Goal: Task Accomplishment & Management: Use online tool/utility

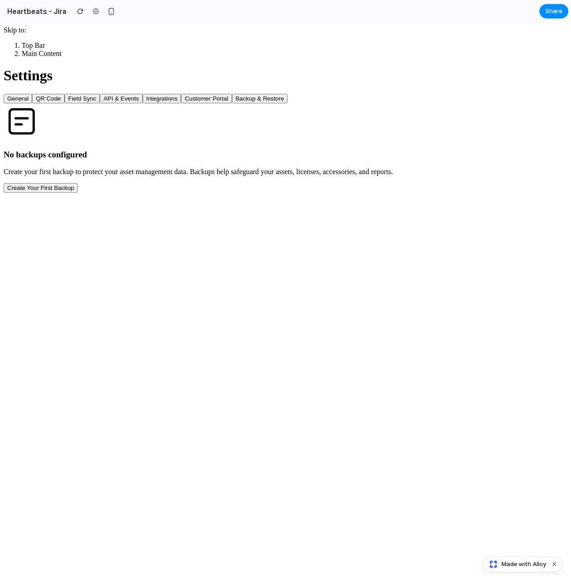
click at [78, 193] on button "Create Your First Backup" at bounding box center [41, 187] width 74 height 9
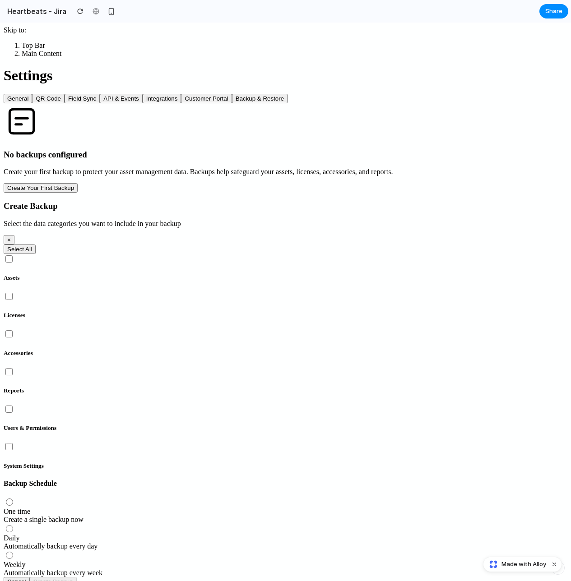
click at [208, 274] on div "Assets" at bounding box center [285, 277] width 563 height 7
click at [335, 291] on div "Licenses" at bounding box center [285, 305] width 563 height 28
click at [333, 367] on div "Reports" at bounding box center [285, 381] width 563 height 28
click at [334, 462] on div "System Settings" at bounding box center [285, 465] width 563 height 7
click at [223, 542] on div "Automatically backup every day" at bounding box center [285, 546] width 563 height 8
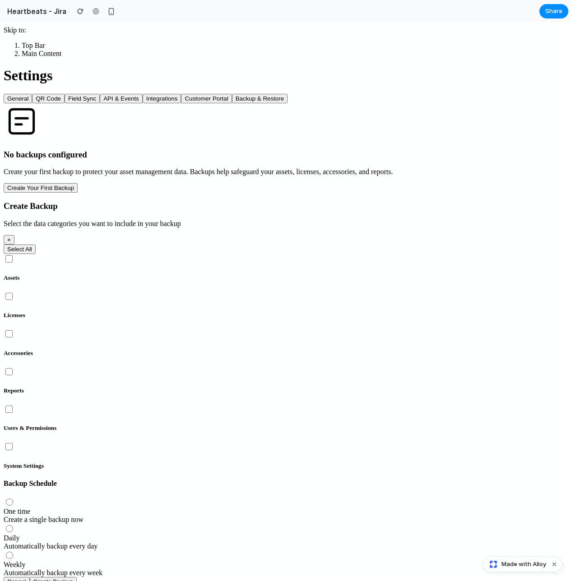
click at [77, 577] on button "Create Backup" at bounding box center [53, 581] width 47 height 9
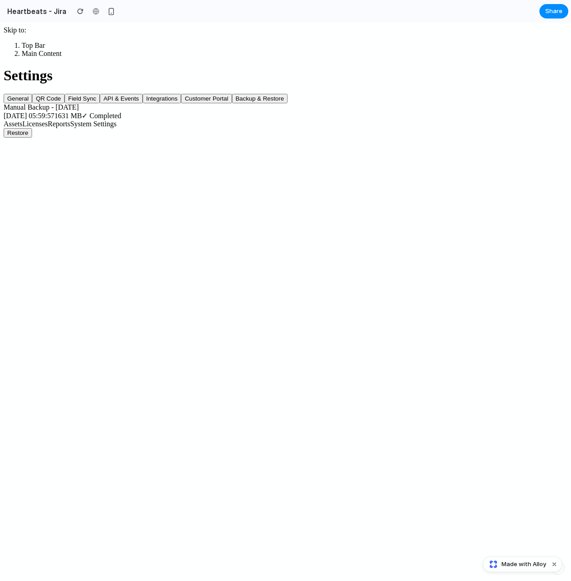
click at [70, 128] on span "Reports" at bounding box center [59, 124] width 23 height 8
click at [48, 128] on span "Licenses" at bounding box center [35, 124] width 25 height 8
click at [23, 128] on span "Assets" at bounding box center [13, 124] width 19 height 8
click at [117, 128] on span "System Settings" at bounding box center [93, 124] width 46 height 8
click at [32, 138] on button "Restore" at bounding box center [18, 132] width 28 height 9
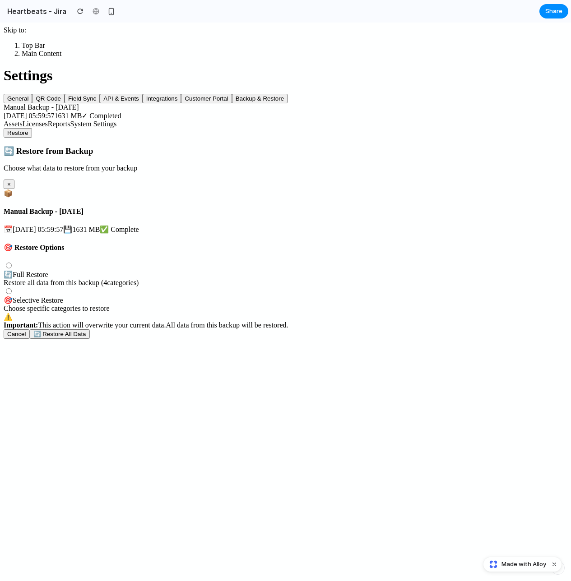
click at [194, 304] on div "🎯 Selective Restore" at bounding box center [285, 300] width 563 height 9
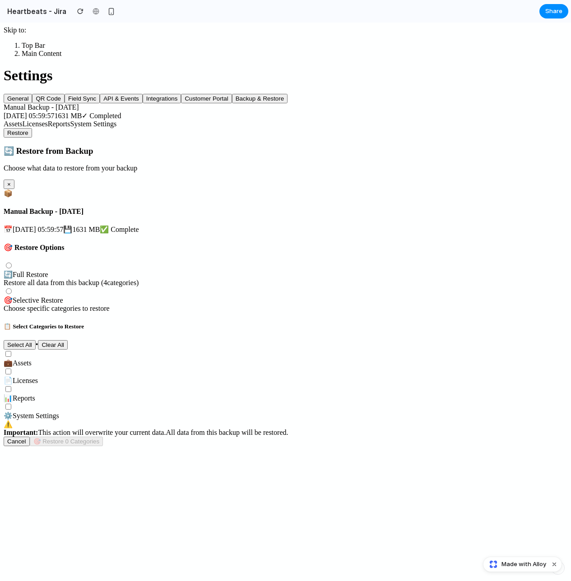
click at [208, 359] on div "💼 Assets" at bounding box center [285, 363] width 563 height 9
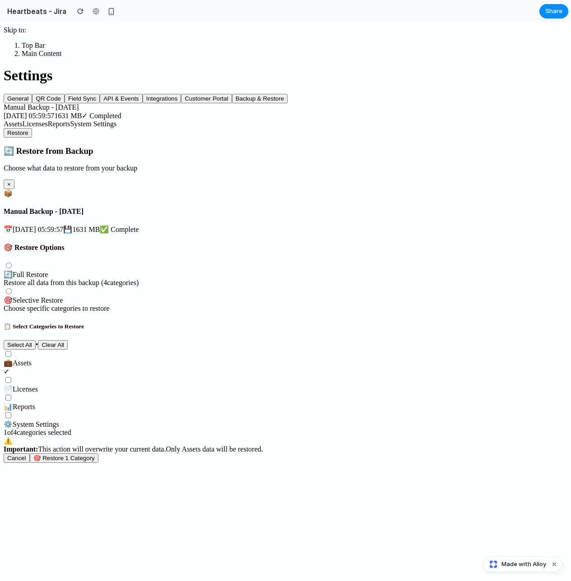
click at [59, 420] on span "System Settings" at bounding box center [36, 424] width 46 height 8
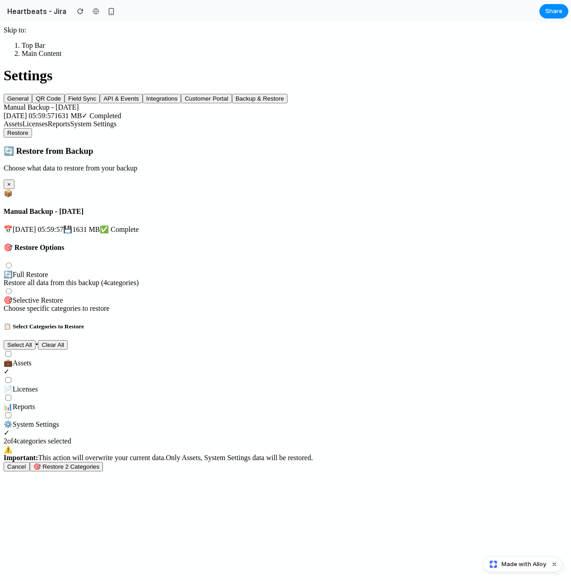
click at [36, 340] on button "Select All" at bounding box center [20, 344] width 32 height 9
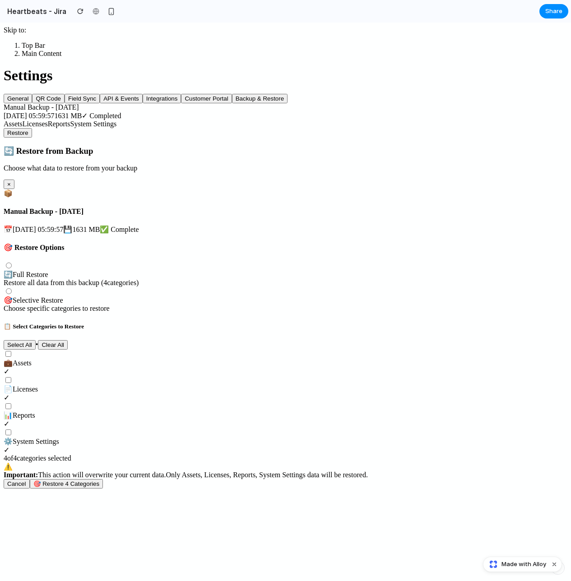
click at [235, 270] on div "🔄 Full Restore Restore all data from this backup ( 4 categories)" at bounding box center [285, 278] width 563 height 17
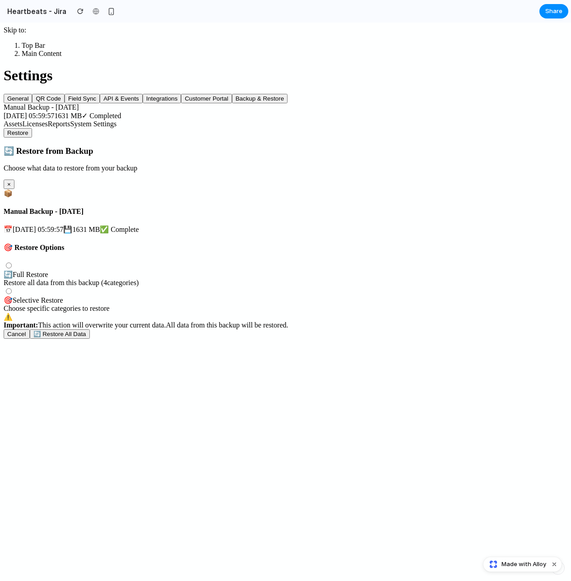
click at [257, 304] on div "🎯 Selective Restore" at bounding box center [285, 300] width 563 height 9
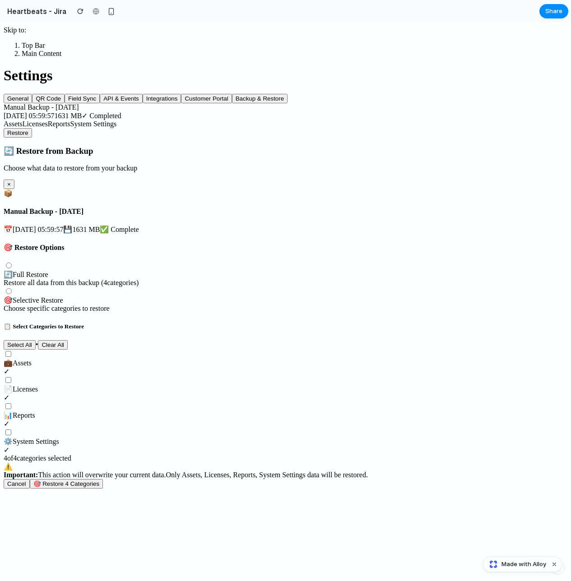
click at [103, 488] on button "🎯 Restore 4 Categories" at bounding box center [67, 483] width 74 height 9
